Goal: Navigation & Orientation: Find specific page/section

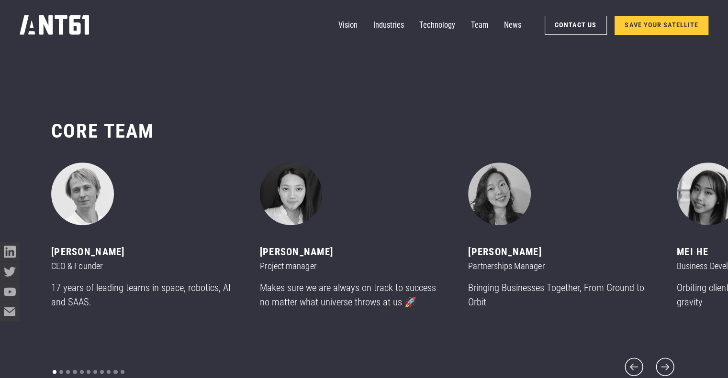
scroll to position [4496, 0]
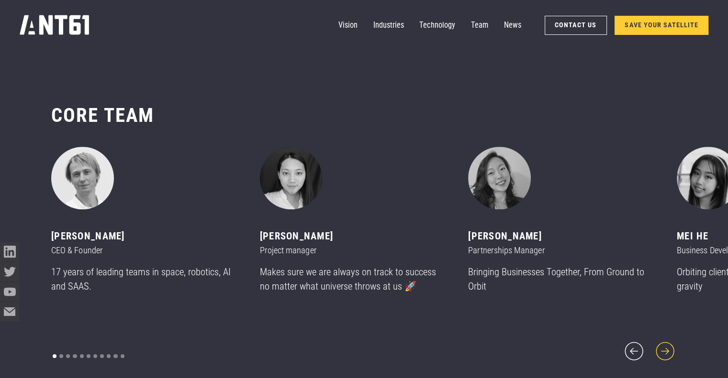
click at [665, 340] on icon "next slide" at bounding box center [664, 351] width 23 height 23
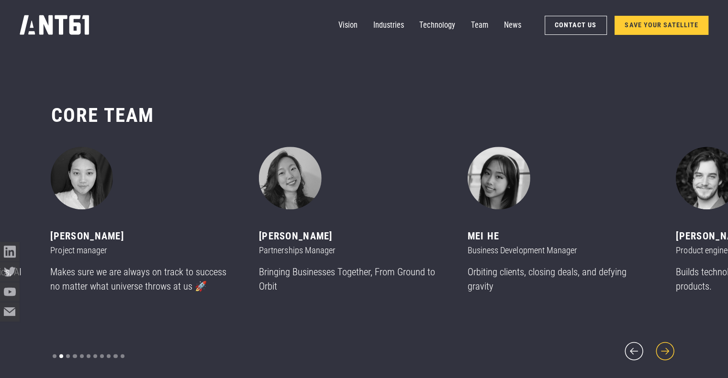
click at [665, 344] on icon "next slide" at bounding box center [664, 351] width 23 height 23
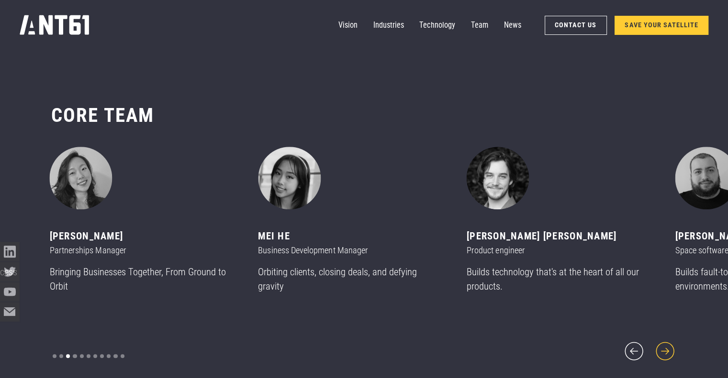
click at [665, 344] on icon "next slide" at bounding box center [664, 351] width 23 height 23
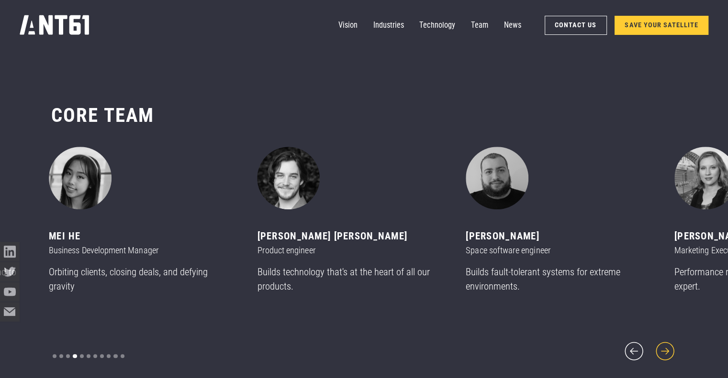
click at [665, 344] on icon "next slide" at bounding box center [664, 351] width 23 height 23
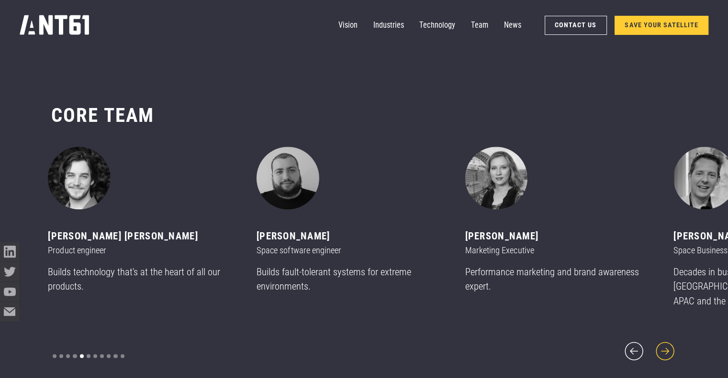
click at [665, 344] on icon "next slide" at bounding box center [664, 351] width 23 height 23
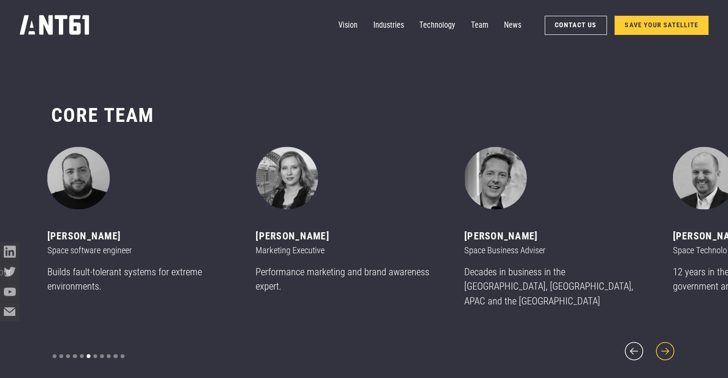
click at [665, 344] on icon "next slide" at bounding box center [664, 351] width 23 height 23
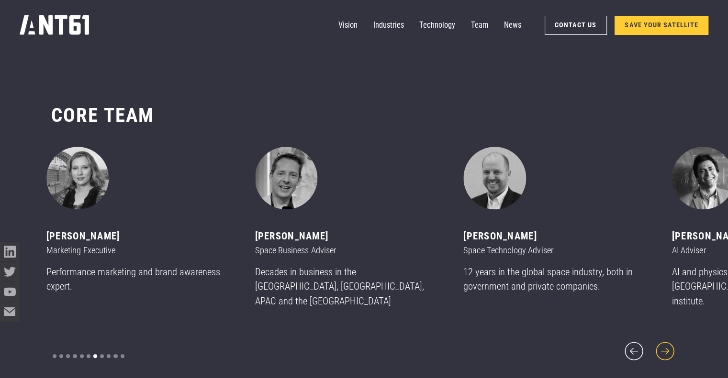
click at [665, 344] on icon "next slide" at bounding box center [664, 351] width 23 height 23
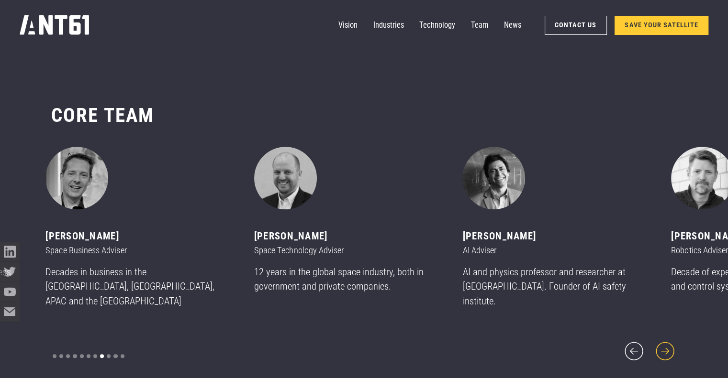
click at [665, 344] on icon "next slide" at bounding box center [664, 351] width 23 height 23
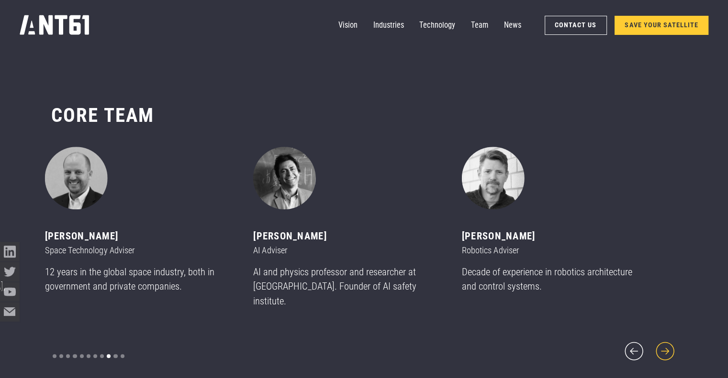
click at [665, 344] on icon "next slide" at bounding box center [664, 351] width 23 height 23
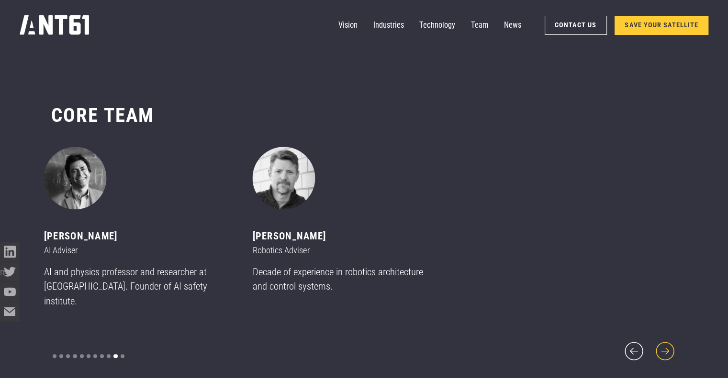
click at [665, 344] on icon "next slide" at bounding box center [664, 351] width 23 height 23
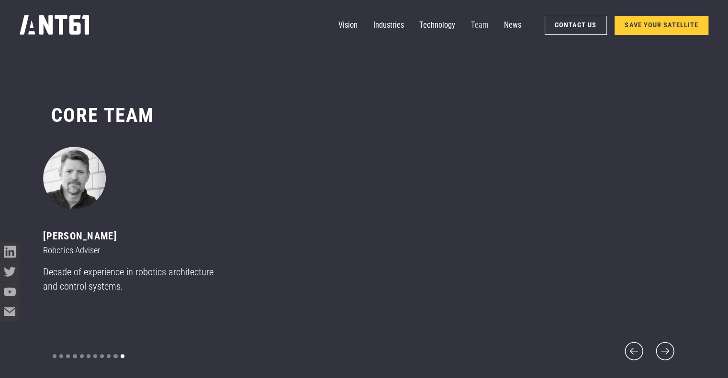
click at [482, 27] on link "Team" at bounding box center [479, 26] width 17 height 20
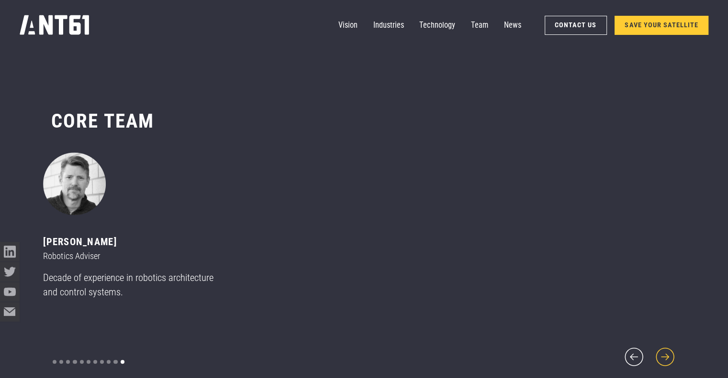
click at [656, 350] on icon "next slide" at bounding box center [664, 356] width 23 height 23
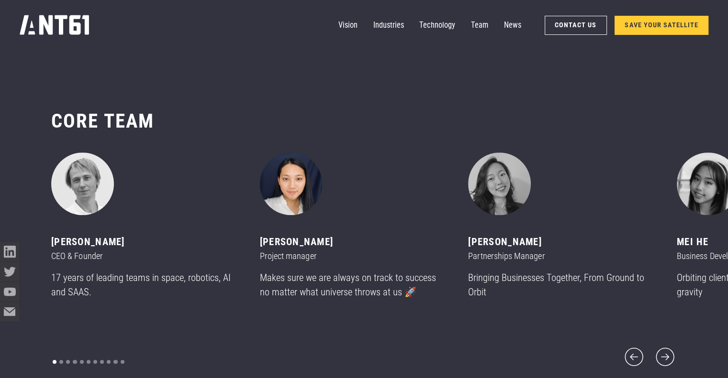
click at [297, 200] on img "2 of 11" at bounding box center [291, 184] width 63 height 63
click at [512, 197] on img "3 of 11" at bounding box center [499, 184] width 63 height 63
click at [274, 250] on div "[PERSON_NAME]" at bounding box center [352, 242] width 185 height 15
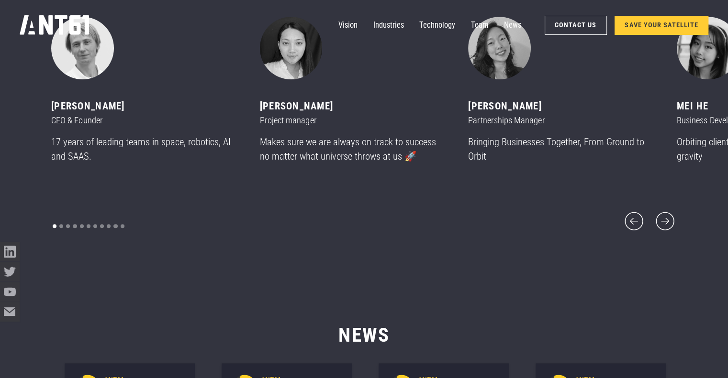
scroll to position [4634, 0]
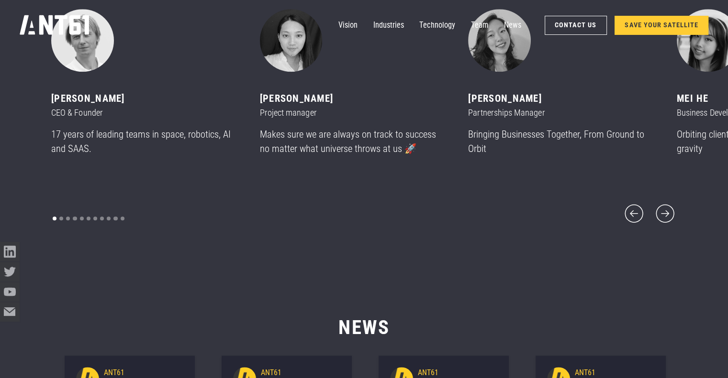
click at [57, 213] on div "carousel" at bounding box center [88, 219] width 75 height 14
click at [61, 217] on div "Show slide 2 of 11" at bounding box center [61, 219] width 4 height 4
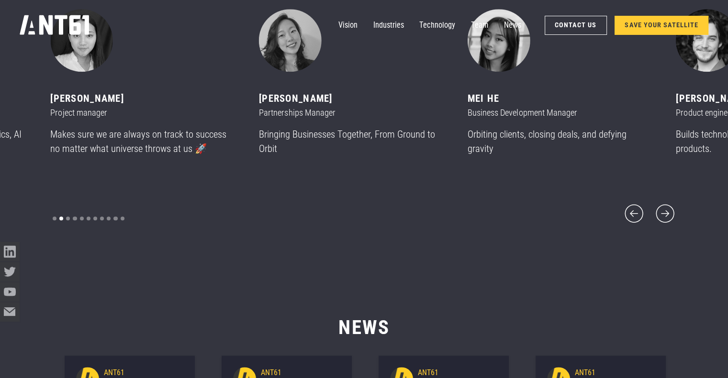
click at [69, 212] on div "carousel" at bounding box center [88, 219] width 75 height 14
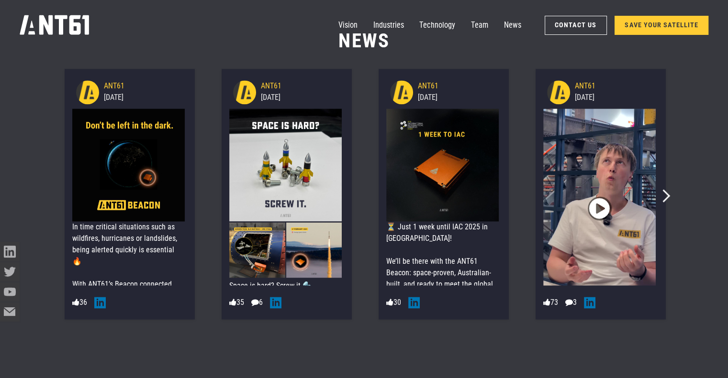
scroll to position [48, 0]
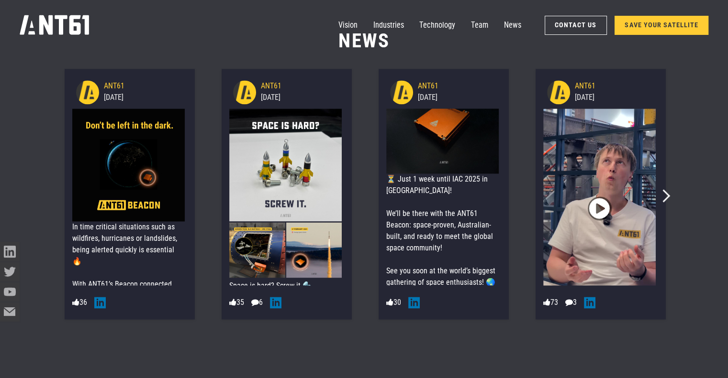
click at [660, 198] on icon "Next slide" at bounding box center [663, 195] width 13 height 13
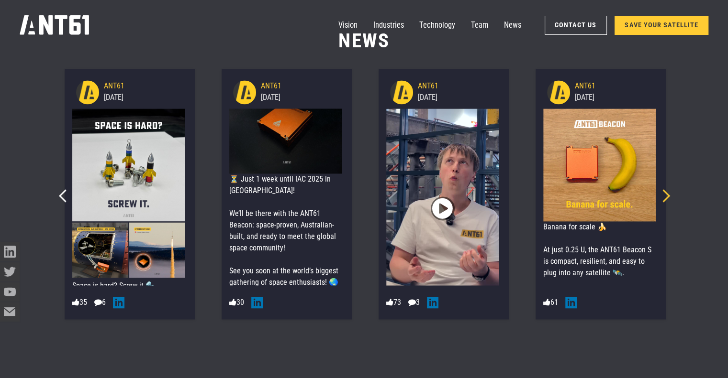
click at [664, 197] on icon "Next slide" at bounding box center [663, 195] width 13 height 13
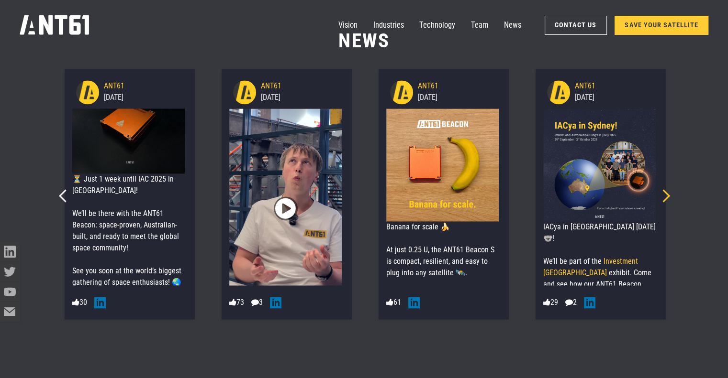
click at [665, 197] on icon "Next slide" at bounding box center [663, 195] width 13 height 13
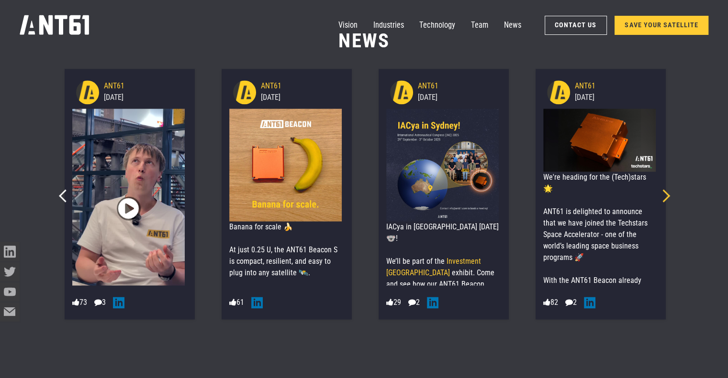
click at [665, 197] on icon "Next slide" at bounding box center [663, 195] width 13 height 13
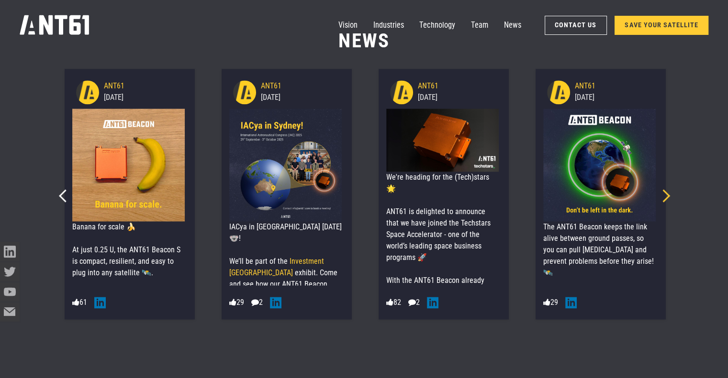
click at [665, 196] on icon "Next slide" at bounding box center [663, 195] width 13 height 13
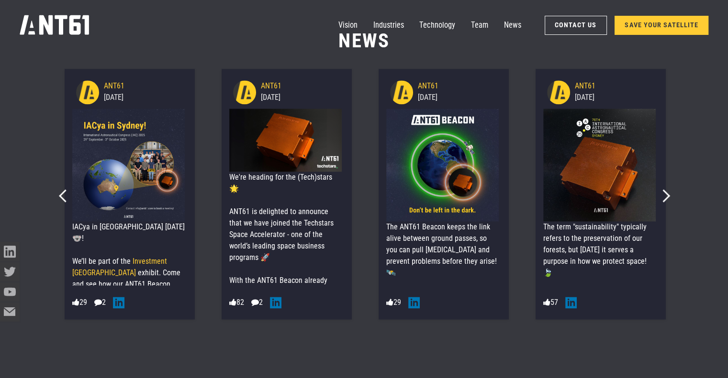
click at [122, 302] on icon at bounding box center [118, 302] width 11 height 11
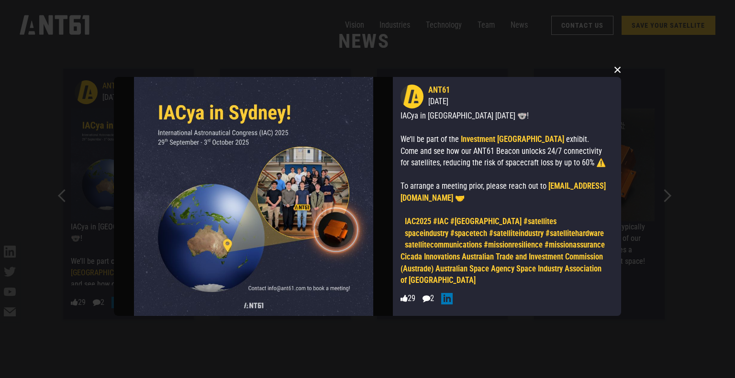
click at [613, 66] on button "×" at bounding box center [617, 70] width 14 height 14
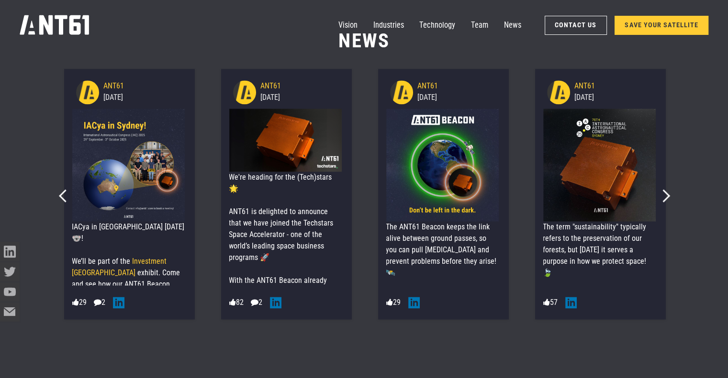
click at [662, 193] on icon "Next slide" at bounding box center [663, 195] width 13 height 13
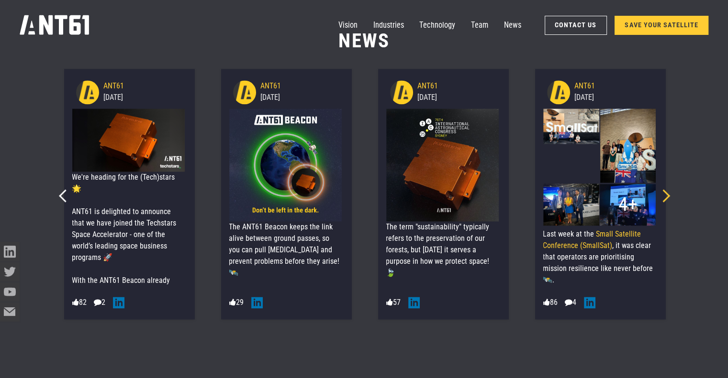
click at [666, 197] on icon "Next slide" at bounding box center [663, 195] width 13 height 13
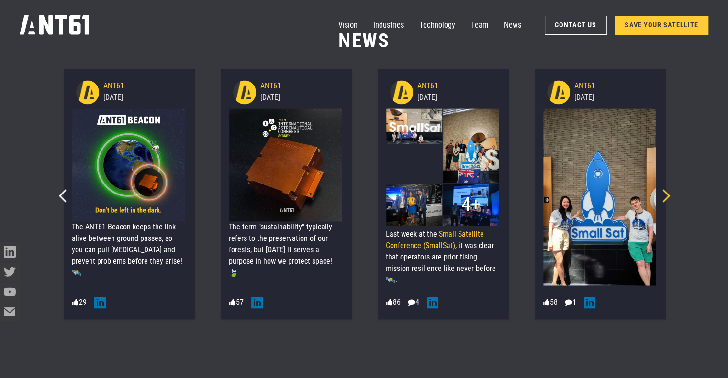
click at [666, 197] on icon "Next slide" at bounding box center [663, 195] width 13 height 13
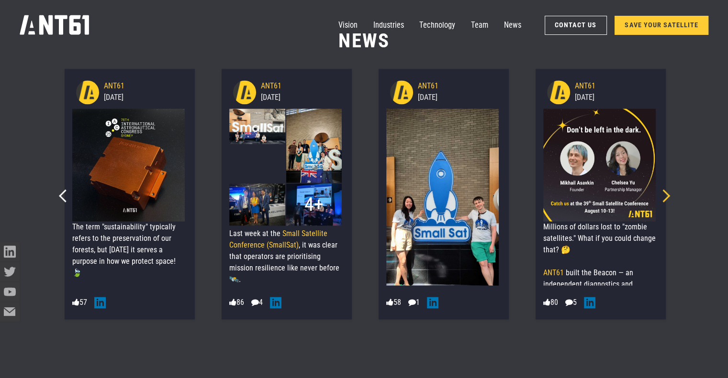
click at [666, 195] on icon "Next slide" at bounding box center [663, 195] width 13 height 13
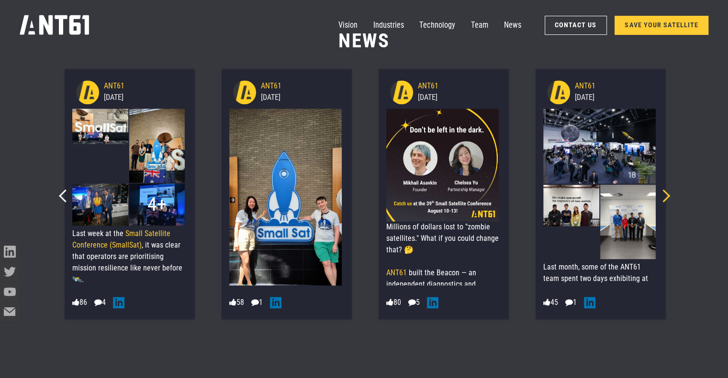
click at [666, 195] on icon "Next slide" at bounding box center [663, 195] width 13 height 13
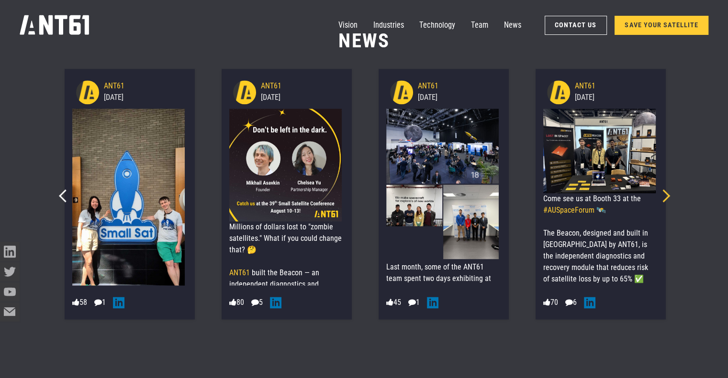
click at [666, 195] on icon "Next slide" at bounding box center [663, 195] width 13 height 13
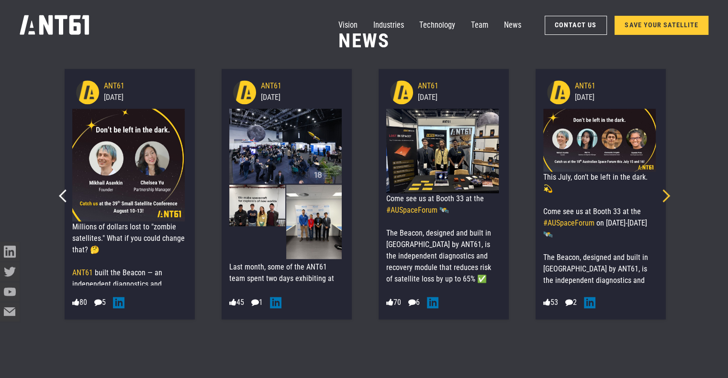
click at [666, 195] on icon "Next slide" at bounding box center [663, 195] width 13 height 13
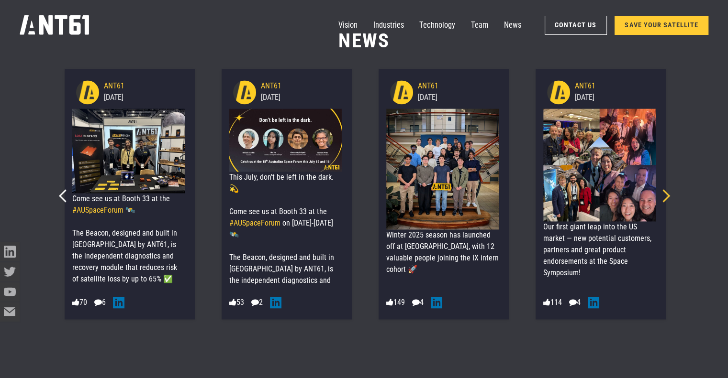
click at [666, 195] on icon "Next slide" at bounding box center [663, 195] width 13 height 13
